Goal: Find specific page/section: Find specific page/section

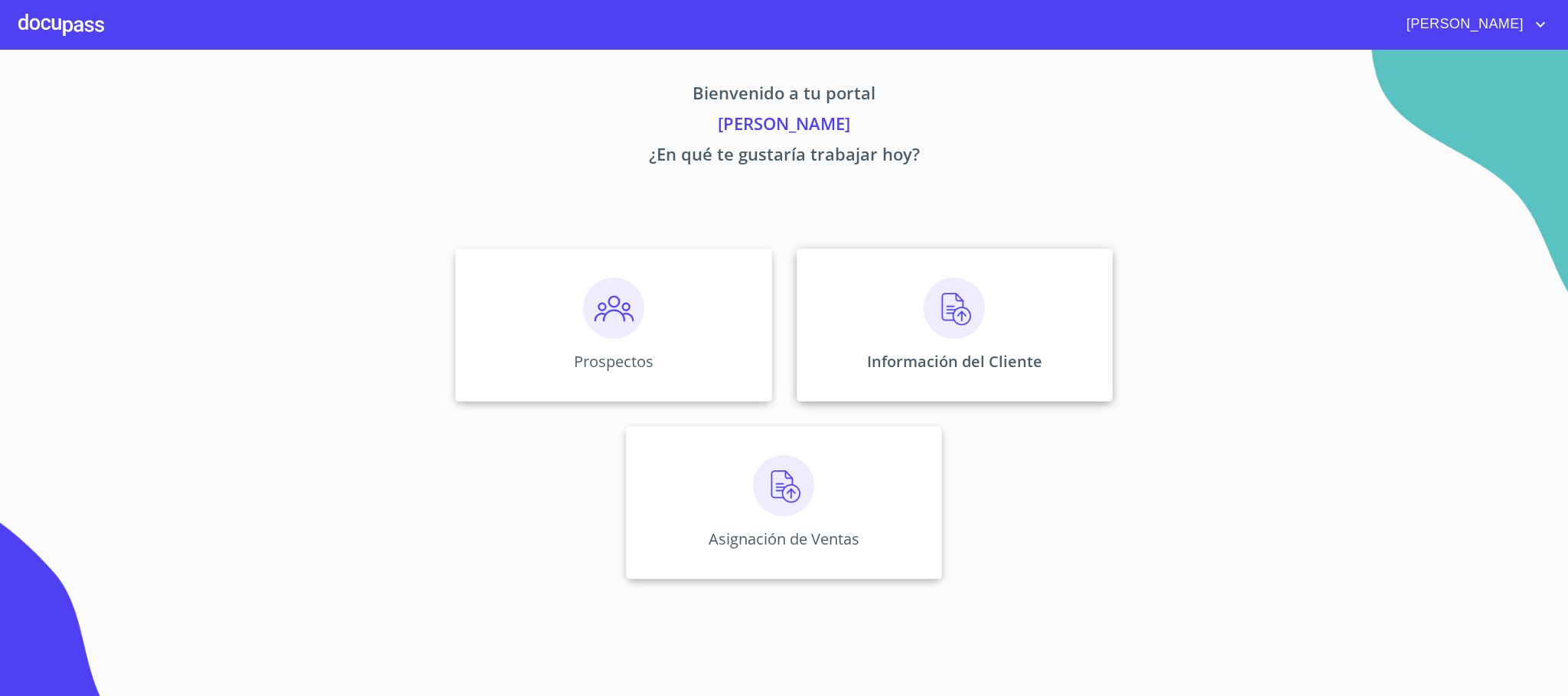
click at [972, 311] on img at bounding box center [955, 308] width 62 height 62
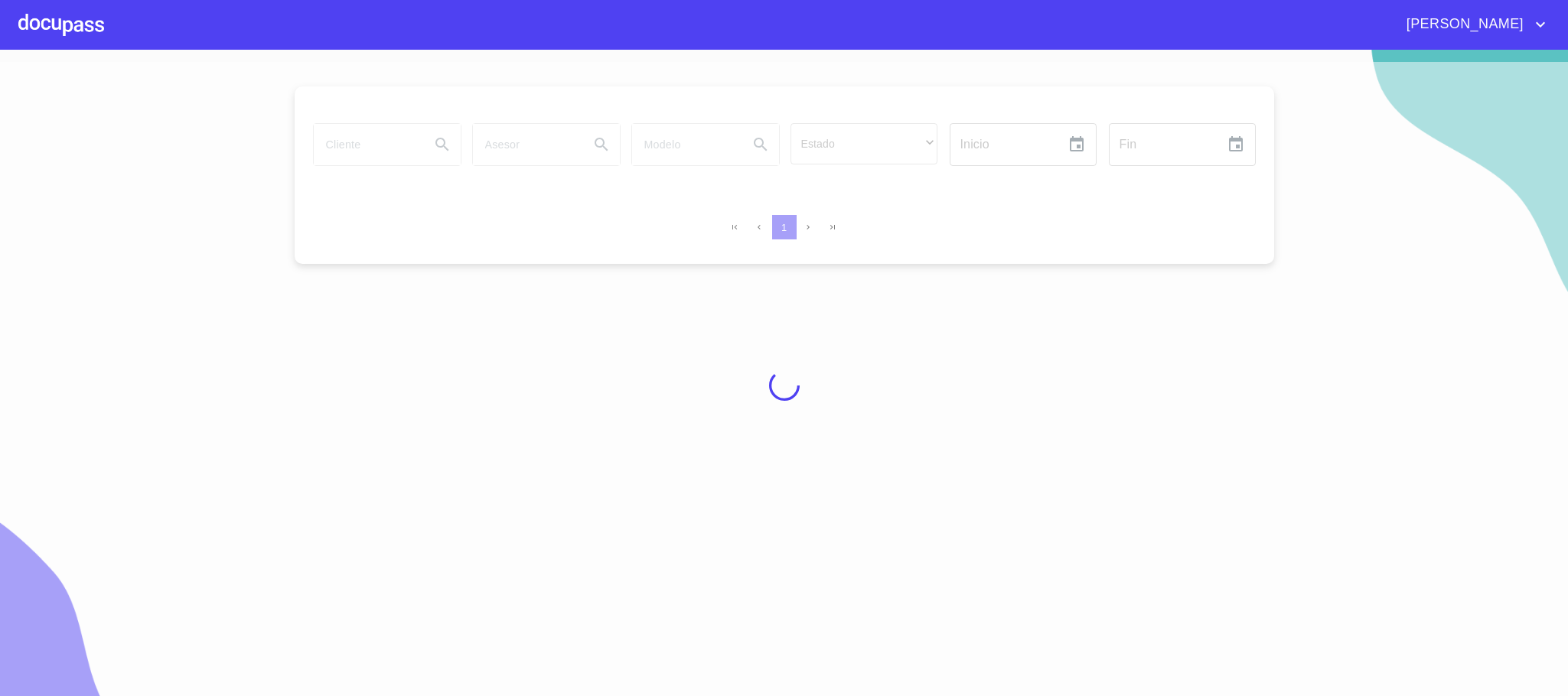
click at [64, 7] on div at bounding box center [61, 24] width 86 height 49
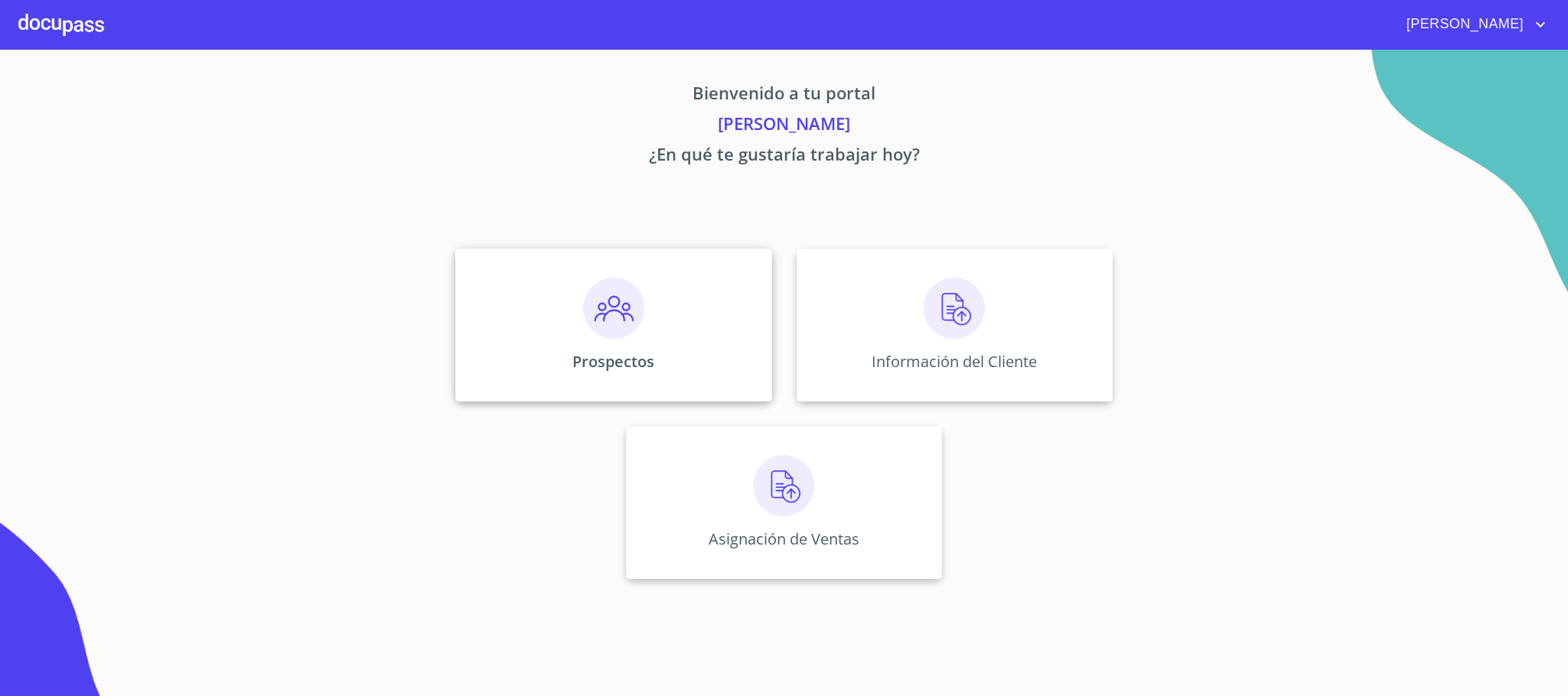
click at [629, 306] on img at bounding box center [614, 308] width 62 height 62
